Goal: Task Accomplishment & Management: Manage account settings

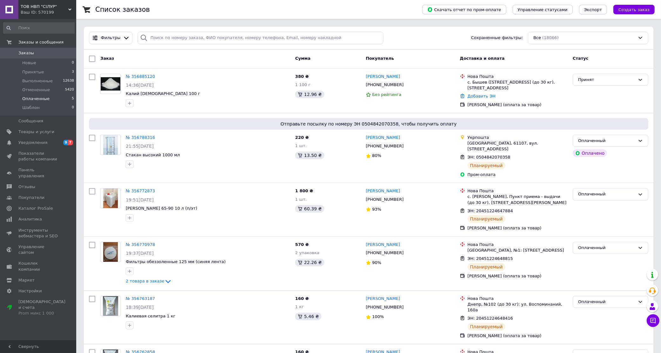
click at [35, 99] on span "Оплаченные" at bounding box center [35, 99] width 27 height 6
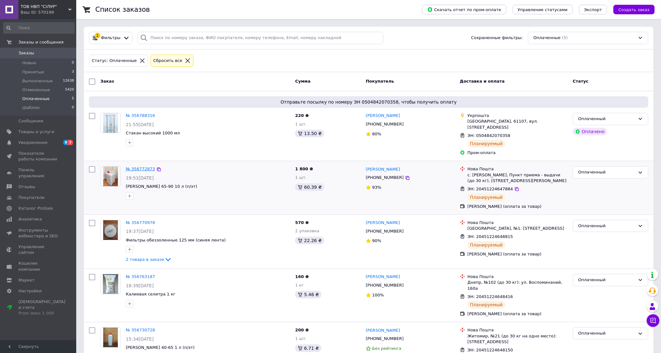
click at [132, 166] on link "№ 356772873" at bounding box center [140, 168] width 29 height 5
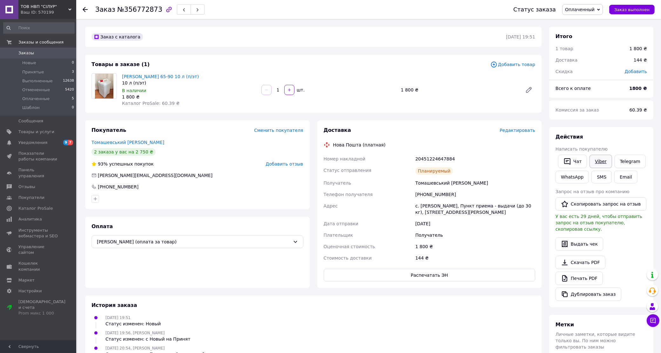
click at [603, 160] on link "Viber" at bounding box center [601, 161] width 22 height 13
click at [637, 7] on span "Заказ выполнен" at bounding box center [631, 9] width 35 height 5
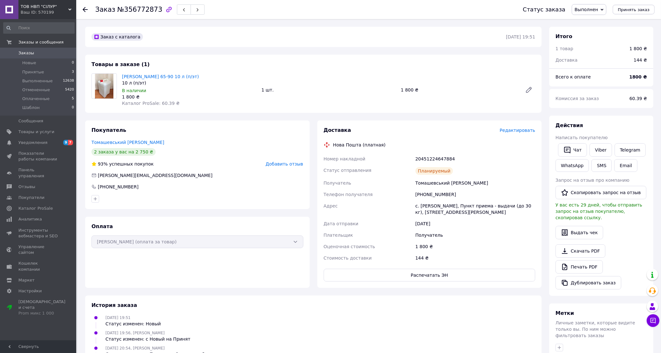
click at [83, 10] on div "Заказ №356772873 Статус заказа Выполнен Принят Отменен Оплаченный Шаблон Принят…" at bounding box center [368, 9] width 585 height 19
click at [83, 10] on use at bounding box center [85, 9] width 5 height 5
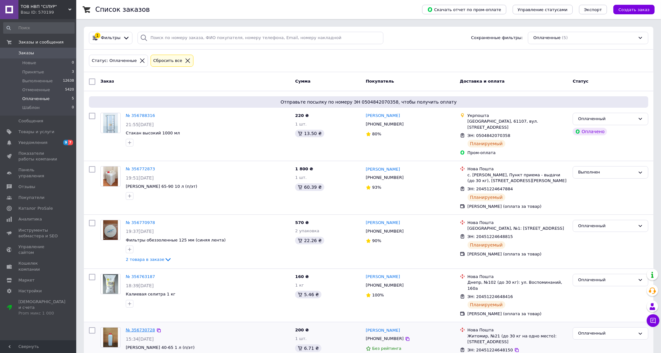
click at [142, 328] on link "№ 356730728" at bounding box center [140, 330] width 29 height 5
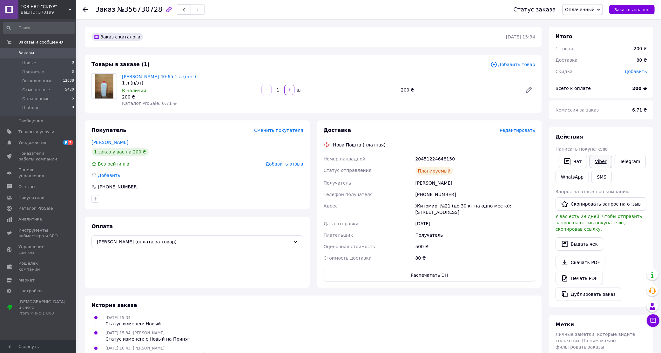
click at [601, 161] on link "Viber" at bounding box center [601, 161] width 22 height 13
click at [627, 11] on span "Заказ выполнен" at bounding box center [631, 9] width 35 height 5
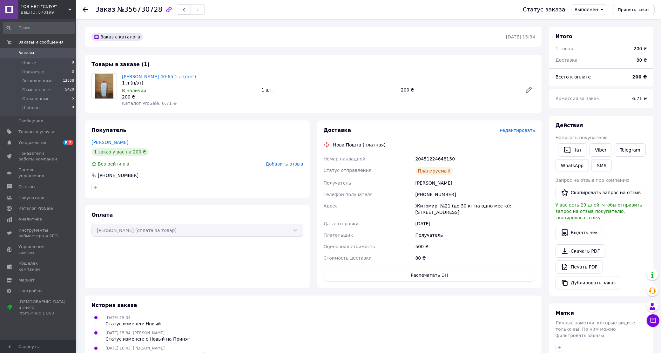
click at [86, 10] on icon at bounding box center [85, 9] width 5 height 5
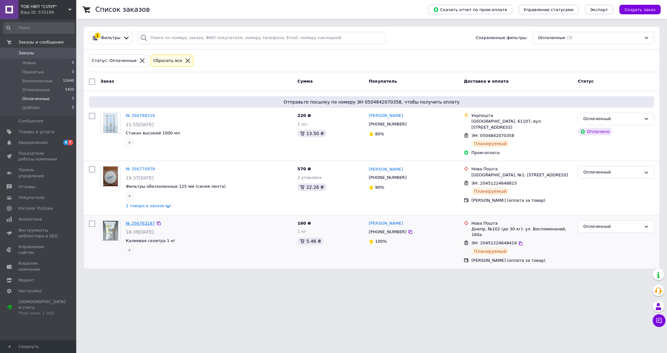
click at [139, 221] on link "№ 356763187" at bounding box center [140, 223] width 29 height 5
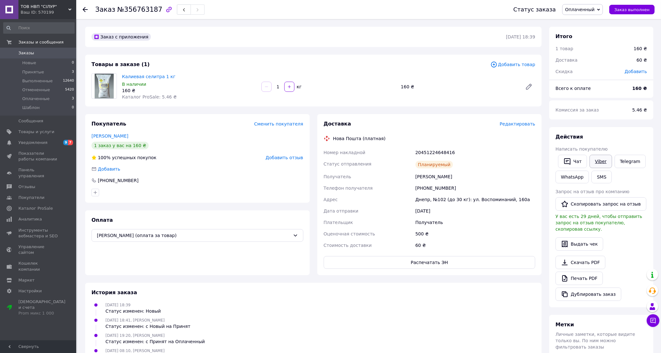
click at [599, 161] on link "Viber" at bounding box center [601, 161] width 22 height 13
click at [315, 326] on div "[DATE] 18:41, [PERSON_NAME] Статус изменен: с Новый на Принят" at bounding box center [313, 323] width 449 height 13
click at [628, 8] on span "Заказ выполнен" at bounding box center [631, 9] width 35 height 5
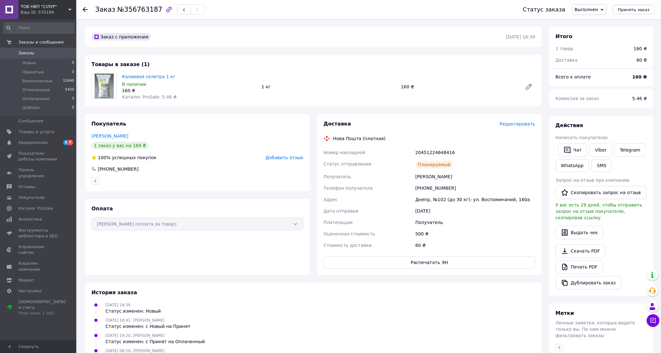
click at [85, 10] on icon at bounding box center [85, 9] width 5 height 5
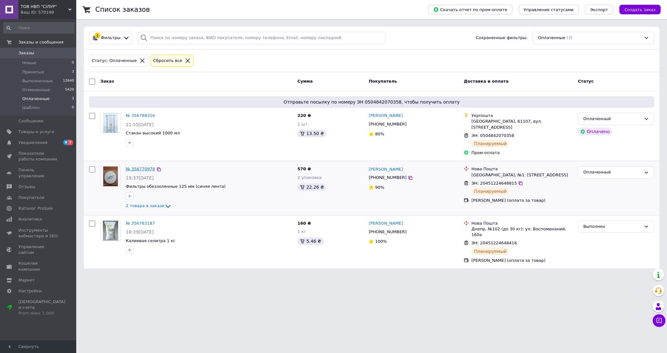
click at [141, 166] on link "№ 356770978" at bounding box center [140, 168] width 29 height 5
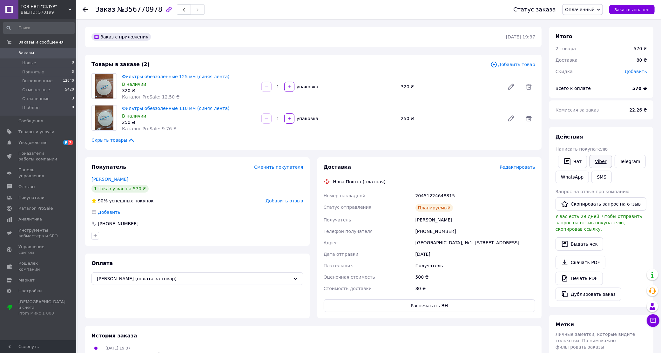
click at [598, 160] on link "Viber" at bounding box center [601, 161] width 22 height 13
click at [624, 7] on span "Заказ выполнен" at bounding box center [631, 9] width 35 height 5
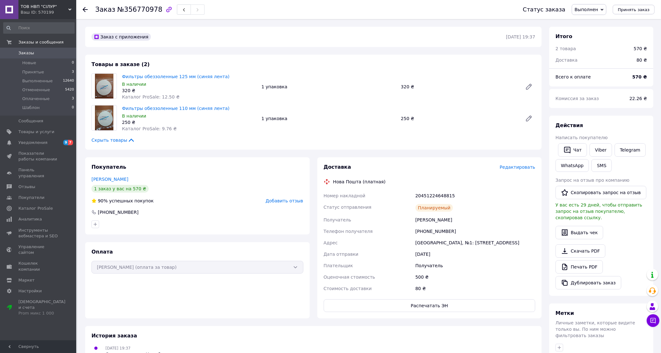
click at [85, 7] on use at bounding box center [85, 9] width 5 height 5
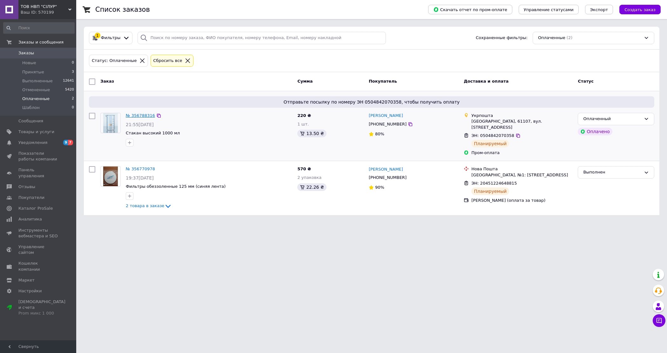
click at [144, 115] on link "№ 356788316" at bounding box center [140, 115] width 29 height 5
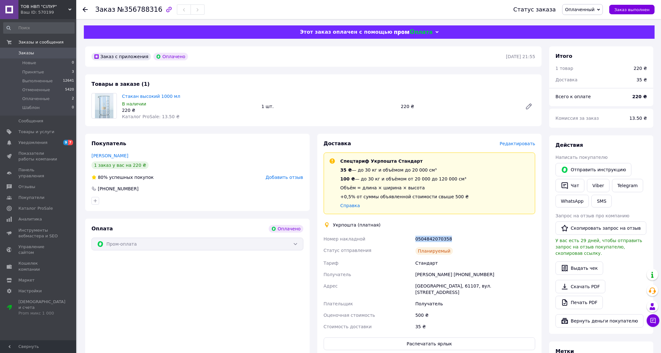
drag, startPoint x: 450, startPoint y: 236, endPoint x: 418, endPoint y: 240, distance: 31.8
click at [415, 242] on div "0504842070358" at bounding box center [475, 238] width 122 height 11
copy div "0504842070358"
click at [596, 181] on link "Viber" at bounding box center [598, 185] width 22 height 13
click at [476, 321] on div "35 ₴" at bounding box center [475, 326] width 122 height 11
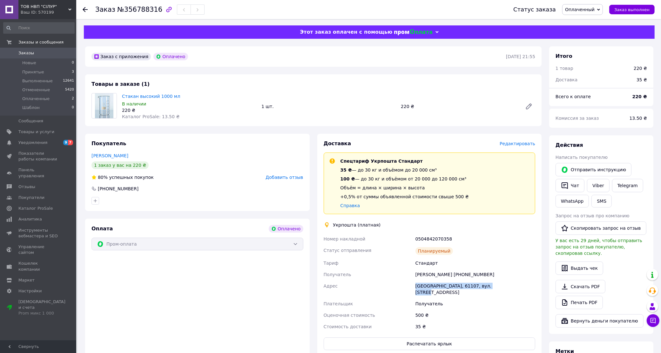
drag, startPoint x: 413, startPoint y: 287, endPoint x: 496, endPoint y: 285, distance: 82.9
click at [496, 285] on div "Номер накладной 0504842070358 Статус отправления Планируемый [PERSON_NAME] Полу…" at bounding box center [429, 282] width 214 height 99
copy div "[PERSON_NAME][GEOGRAPHIC_DATA], вул. [STREET_ADDRESS]"
click at [624, 5] on button "Заказ выполнен" at bounding box center [631, 10] width 45 height 10
click at [30, 71] on span "Принятые" at bounding box center [33, 72] width 22 height 6
